Goal: Task Accomplishment & Management: Complete application form

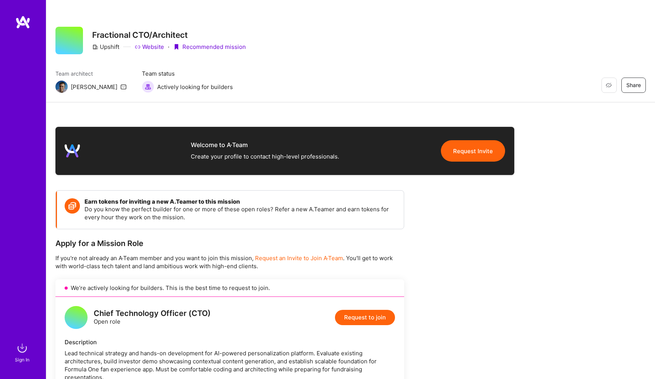
scroll to position [429, 0]
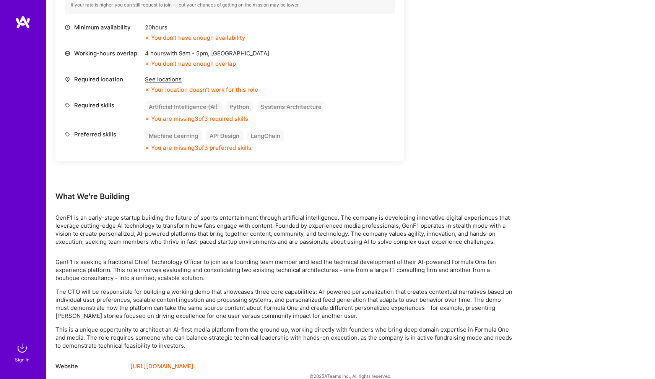
click at [395, 121] on div "Chief Technology Officer (CTO) Open role Request to join Description Lead techn…" at bounding box center [229, 14] width 349 height 293
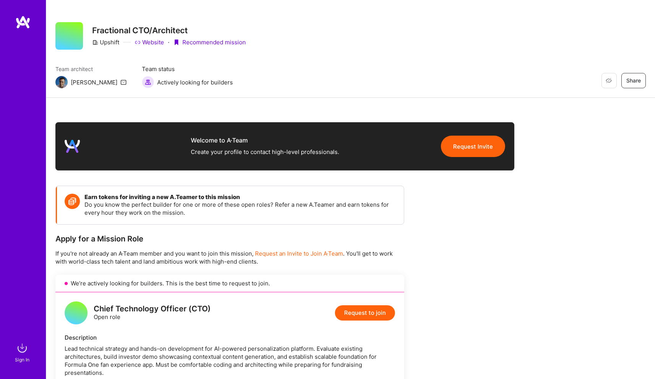
scroll to position [330, 0]
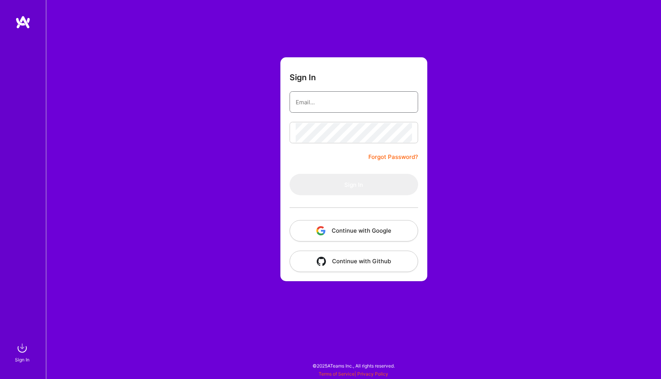
click at [334, 102] on input "email" at bounding box center [353, 102] width 116 height 19
type input "info@codehopper.nl"
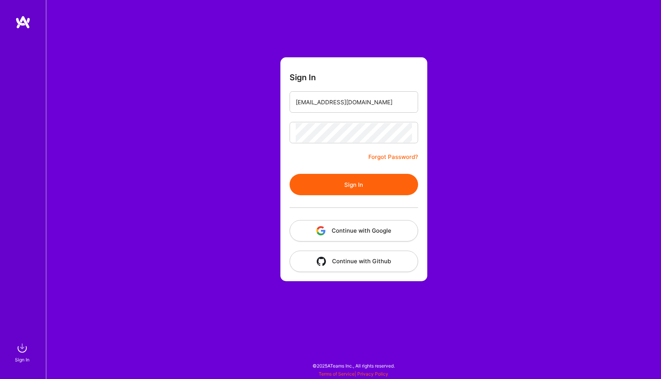
click at [386, 185] on button "Sign In" at bounding box center [353, 184] width 128 height 21
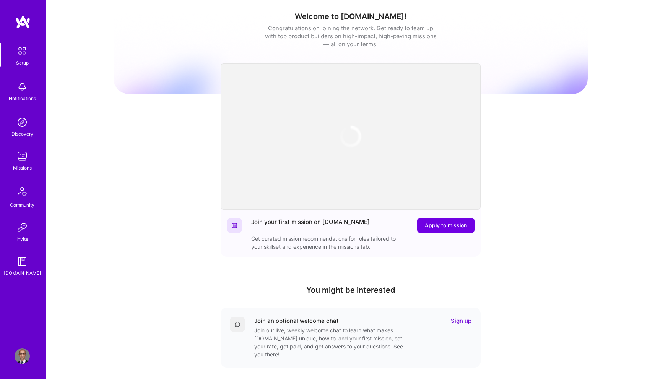
click at [19, 133] on div "Discovery" at bounding box center [22, 134] width 22 height 8
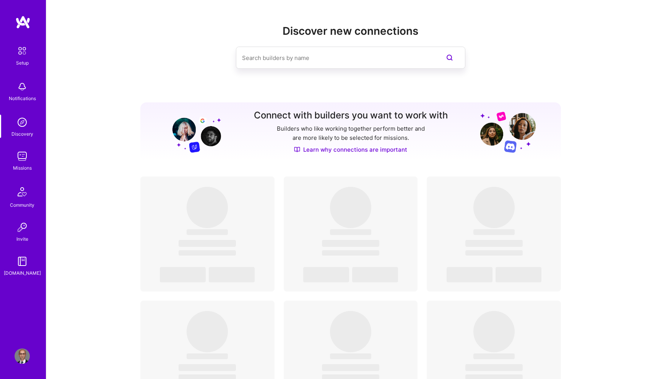
click at [20, 160] on img at bounding box center [22, 156] width 15 height 15
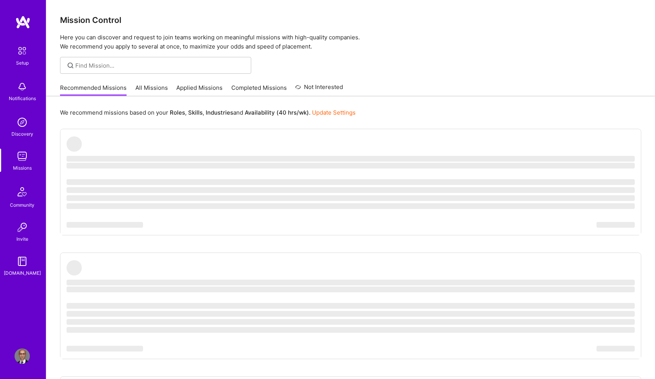
click at [32, 123] on link "Discovery" at bounding box center [21, 126] width 47 height 23
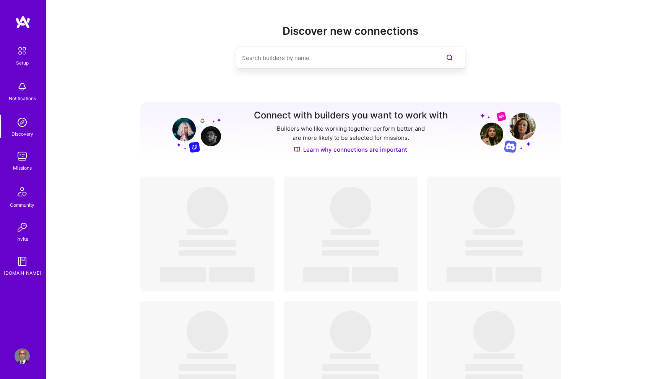
click at [25, 167] on div "Missions" at bounding box center [22, 168] width 19 height 8
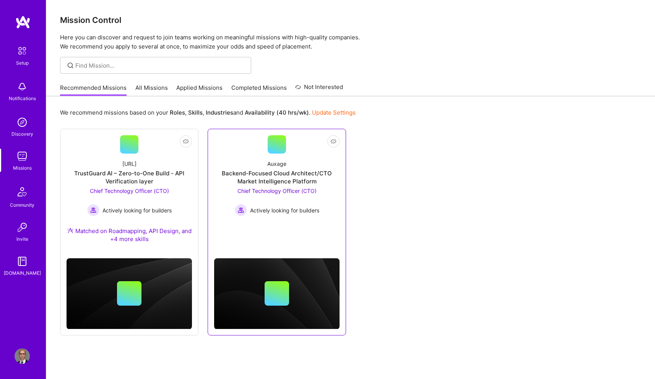
scroll to position [10, 0]
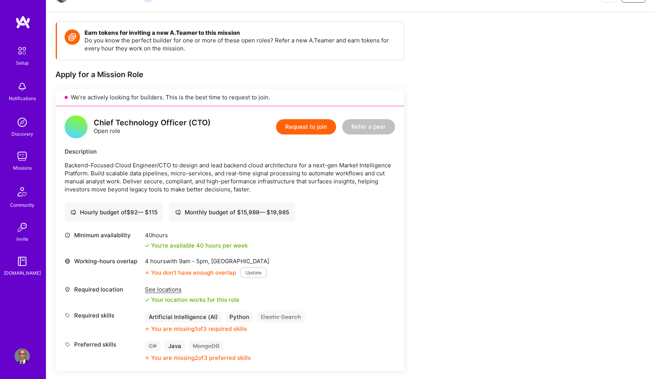
scroll to position [133, 0]
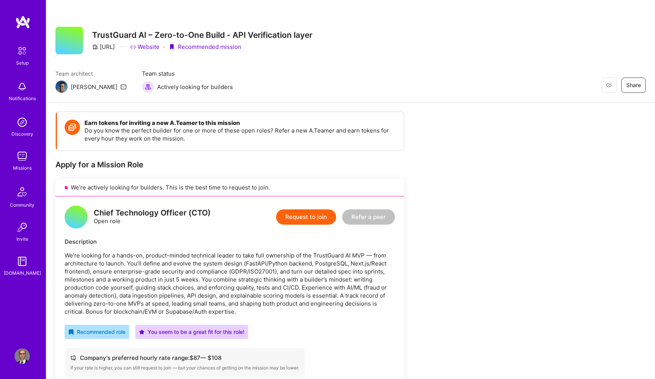
scroll to position [195, 0]
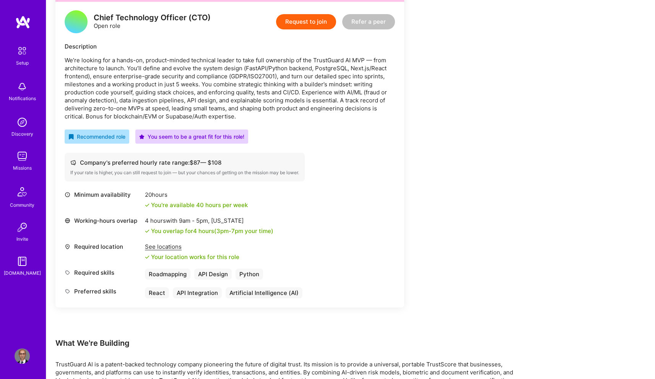
drag, startPoint x: 276, startPoint y: 115, endPoint x: 293, endPoint y: 118, distance: 17.6
click at [293, 118] on p "We’re looking for a hands-on, product-minded technical leader to take full owne…" at bounding box center [230, 88] width 330 height 64
click at [73, 83] on p "We’re looking for a hands-on, product-minded technical leader to take full owne…" at bounding box center [230, 88] width 330 height 64
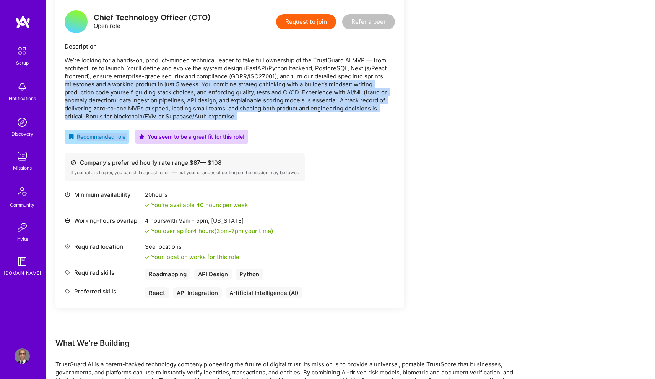
drag, startPoint x: 73, startPoint y: 83, endPoint x: 282, endPoint y: 120, distance: 212.0
click at [282, 120] on div "Chief Technology Officer (CTO) Open role Request to join Refer a peer Descripti…" at bounding box center [229, 154] width 349 height 307
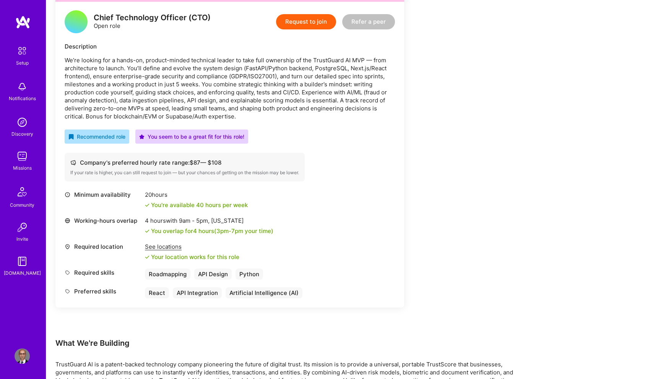
click at [281, 118] on p "We’re looking for a hands-on, product-minded technical leader to take full owne…" at bounding box center [230, 88] width 330 height 64
click at [247, 93] on p "We’re looking for a hands-on, product-minded technical leader to take full owne…" at bounding box center [230, 88] width 330 height 64
drag, startPoint x: 247, startPoint y: 93, endPoint x: 313, endPoint y: 90, distance: 66.6
click at [313, 90] on p "We’re looking for a hands-on, product-minded technical leader to take full owne…" at bounding box center [230, 88] width 330 height 64
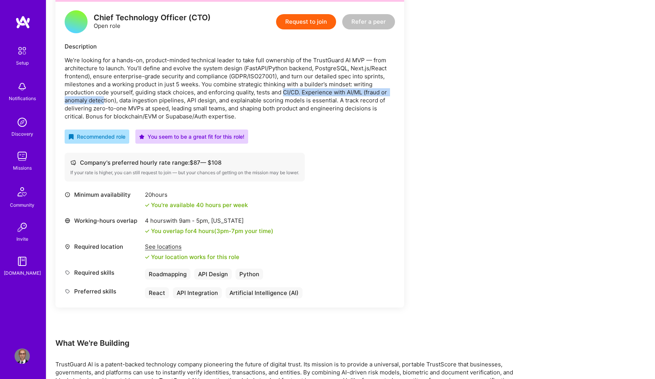
drag, startPoint x: 284, startPoint y: 91, endPoint x: 105, endPoint y: 102, distance: 179.2
click at [105, 102] on p "We’re looking for a hands-on, product-minded technical leader to take full owne…" at bounding box center [230, 88] width 330 height 64
drag, startPoint x: 313, startPoint y: 113, endPoint x: 267, endPoint y: 113, distance: 45.9
click at [267, 113] on p "We’re looking for a hands-on, product-minded technical leader to take full owne…" at bounding box center [230, 88] width 330 height 64
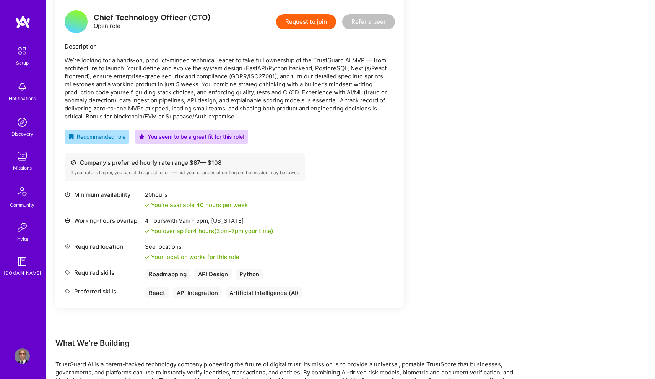
drag, startPoint x: 264, startPoint y: 120, endPoint x: 282, endPoint y: 114, distance: 19.6
click at [282, 114] on p "We’re looking for a hands-on, product-minded technical leader to take full owne…" at bounding box center [230, 88] width 330 height 64
click at [180, 118] on p "We’re looking for a hands-on, product-minded technical leader to take full owne…" at bounding box center [230, 88] width 330 height 64
drag, startPoint x: 180, startPoint y: 118, endPoint x: 248, endPoint y: 118, distance: 68.4
click at [248, 118] on p "We’re looking for a hands-on, product-minded technical leader to take full owne…" at bounding box center [230, 88] width 330 height 64
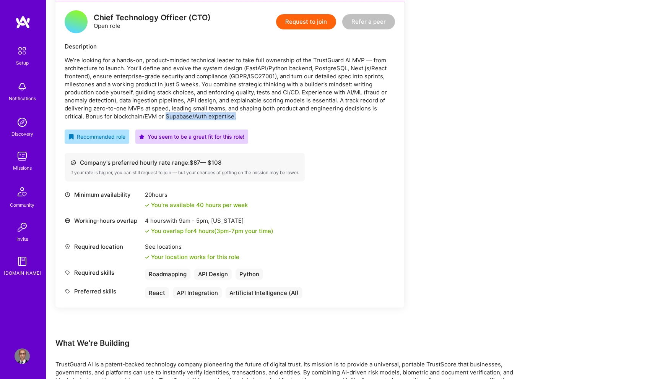
click at [248, 118] on p "We’re looking for a hands-on, product-minded technical leader to take full owne…" at bounding box center [230, 88] width 330 height 64
click at [150, 116] on p "We’re looking for a hands-on, product-minded technical leader to take full owne…" at bounding box center [230, 88] width 330 height 64
copy p "EVM"
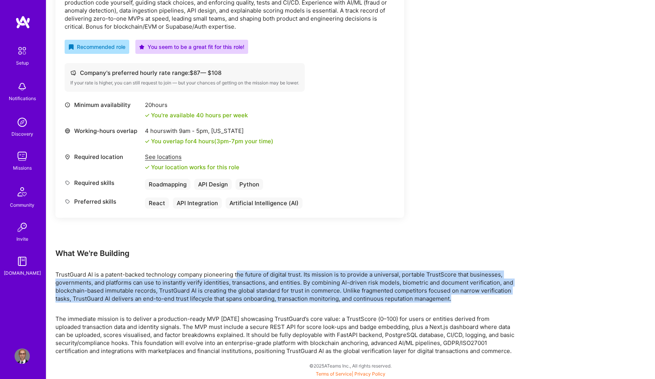
drag, startPoint x: 466, startPoint y: 296, endPoint x: 238, endPoint y: 278, distance: 228.9
click at [238, 278] on p "TrustGuard AI is a patent-backed technology company pioneering the future of di…" at bounding box center [284, 287] width 459 height 32
